Goal: Navigation & Orientation: Locate item on page

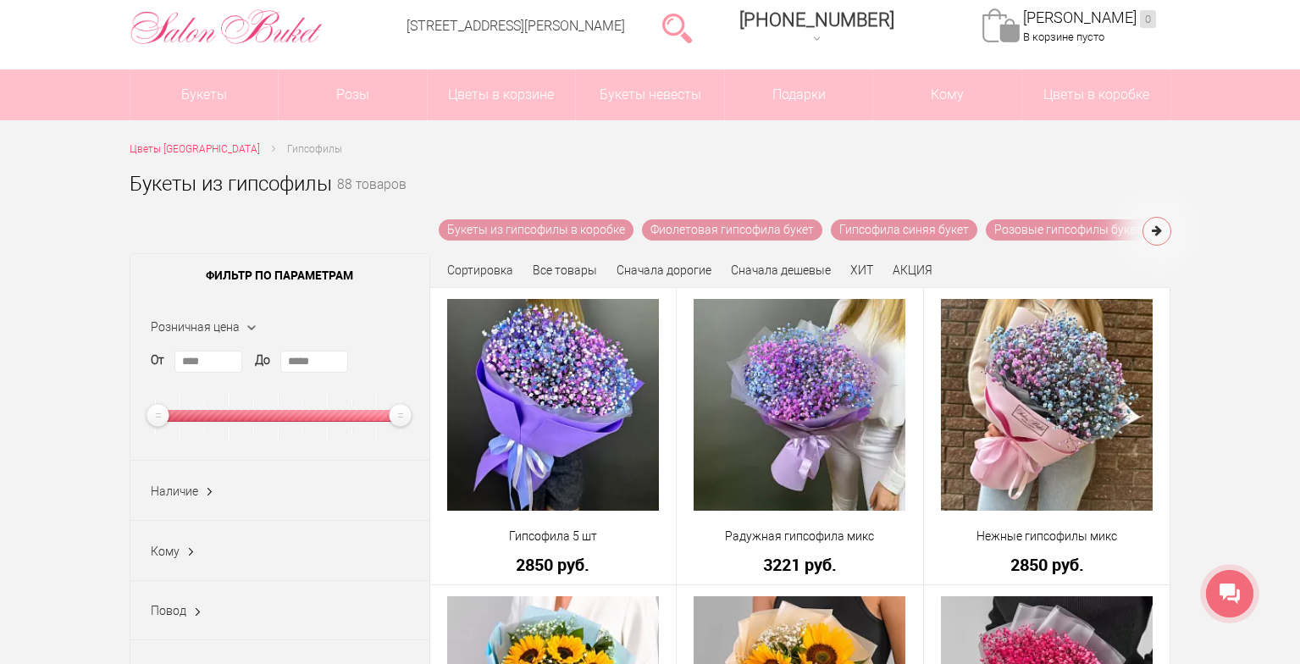
scroll to position [169, 0]
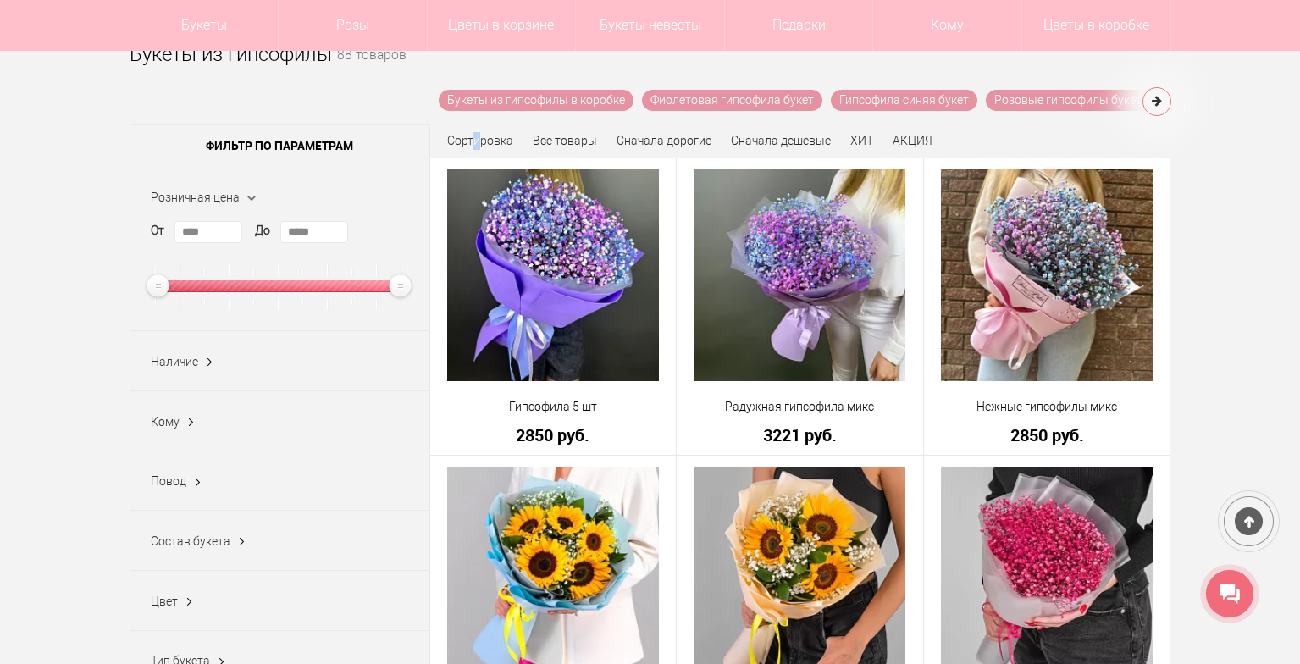
click at [478, 146] on span "Сортировка" at bounding box center [480, 141] width 66 height 14
click at [495, 147] on span "Сортировка" at bounding box center [480, 141] width 66 height 14
click at [823, 147] on link "Сначала дешевые" at bounding box center [781, 141] width 100 height 14
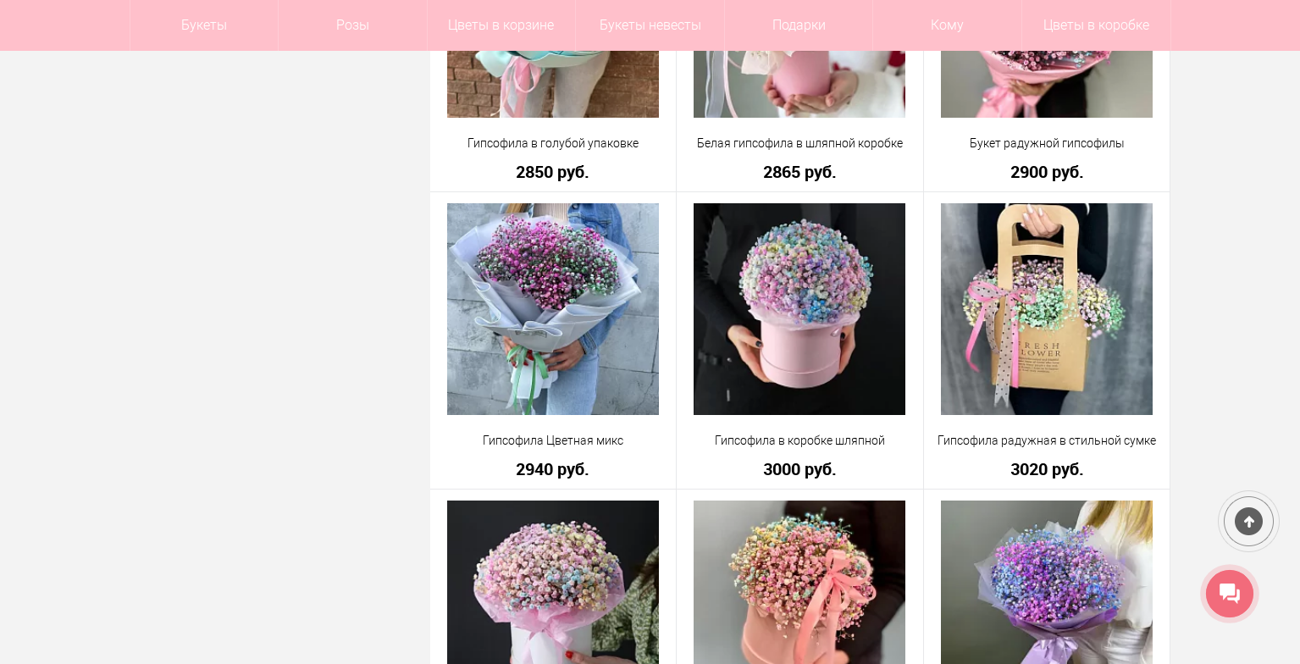
scroll to position [1355, 0]
